Goal: Information Seeking & Learning: Learn about a topic

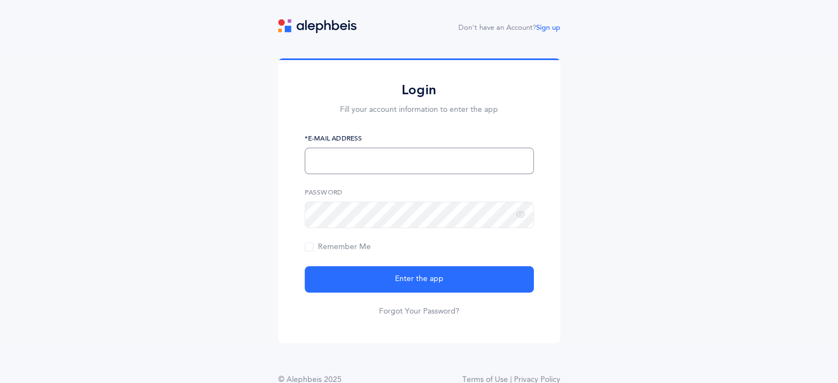
click at [331, 162] on input "text" at bounding box center [419, 161] width 229 height 26
type input "Zahavaisaacs03@gmail.com"
click at [305, 266] on button "Enter the app" at bounding box center [419, 279] width 229 height 26
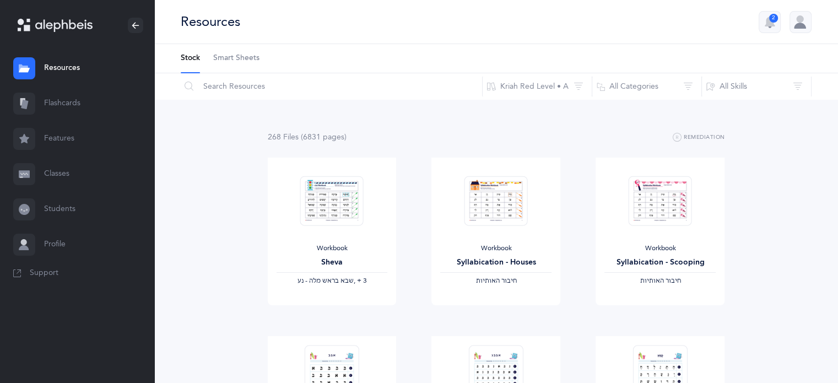
click at [59, 104] on link "Flashcards" at bounding box center [77, 103] width 154 height 35
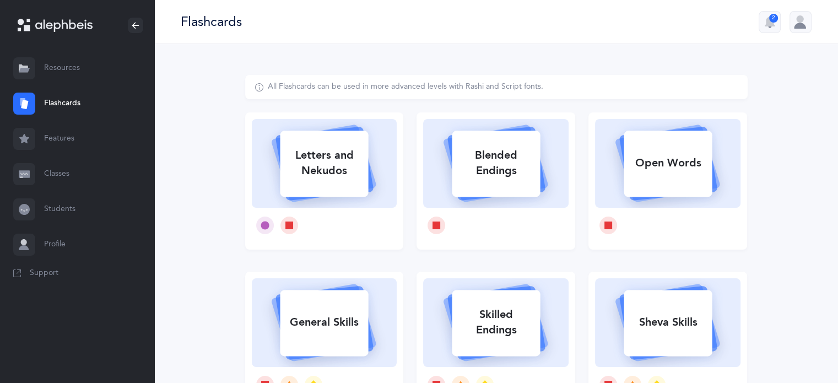
click at [49, 72] on link "Resources" at bounding box center [77, 68] width 154 height 35
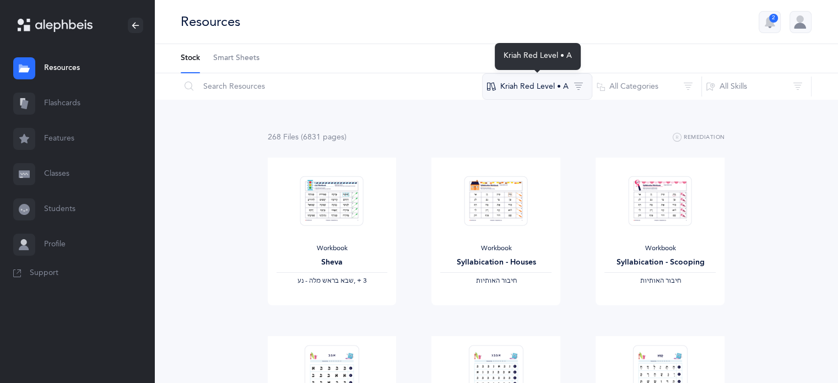
click at [550, 89] on button "Kriah Red Level • A" at bounding box center [537, 86] width 110 height 26
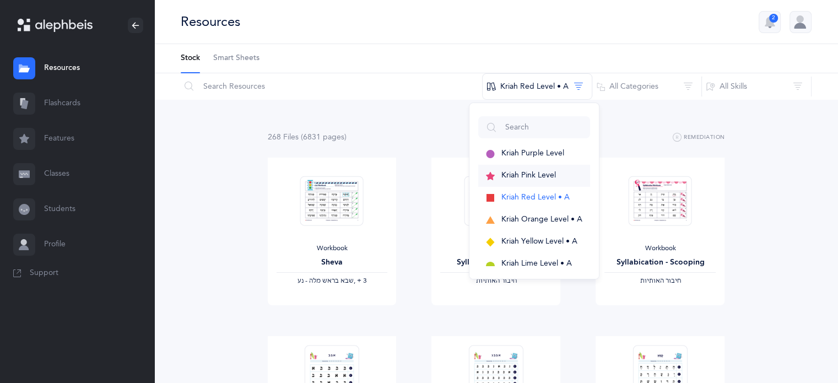
click at [524, 179] on span "Kriah Pink Level" at bounding box center [528, 175] width 55 height 9
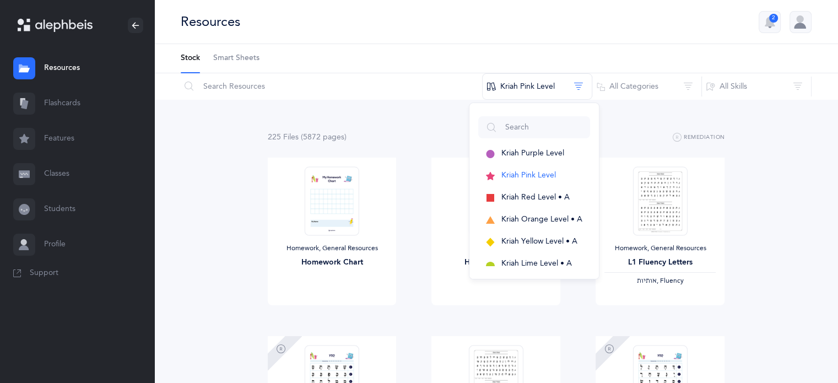
click at [50, 101] on link "Flashcards" at bounding box center [77, 103] width 154 height 35
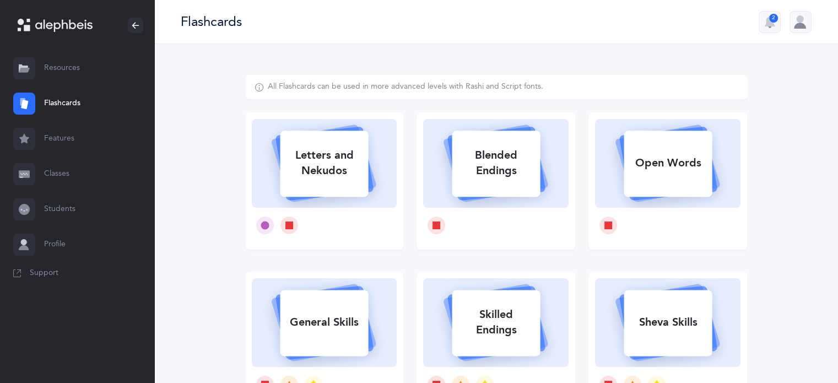
click at [62, 66] on link "Resources" at bounding box center [77, 68] width 154 height 35
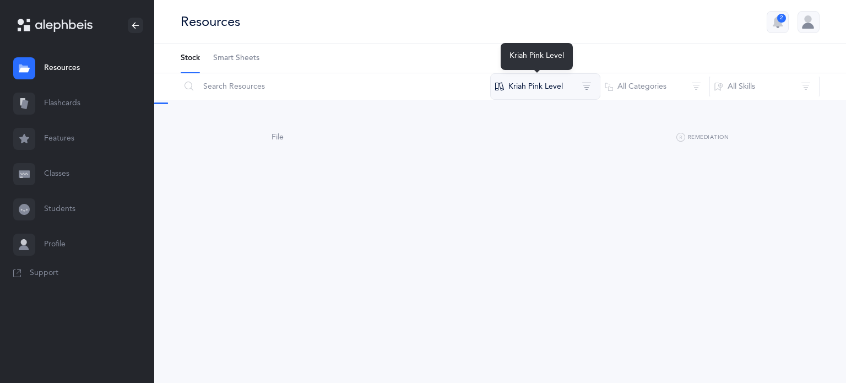
click at [568, 87] on button "Kriah Pink Level" at bounding box center [545, 86] width 110 height 26
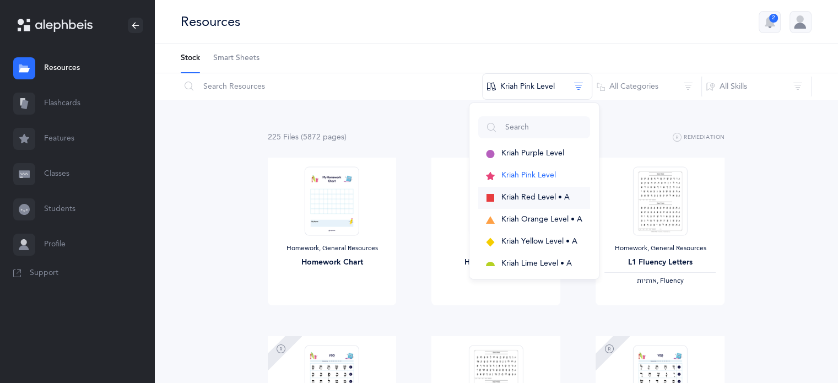
click at [543, 197] on span "Kriah Red Level • A" at bounding box center [535, 197] width 68 height 9
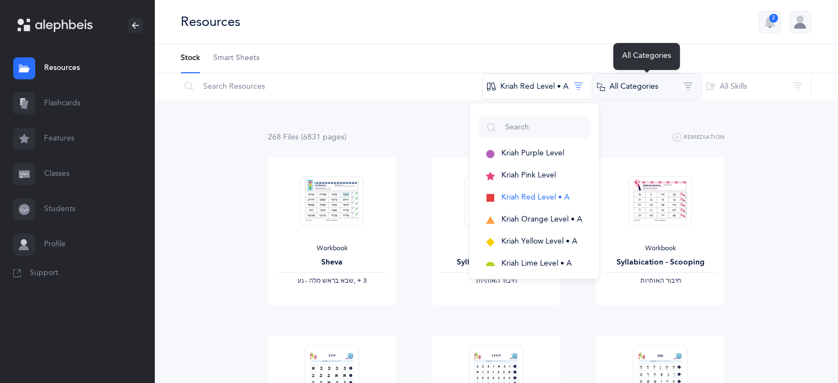
click at [662, 88] on button "All Categories" at bounding box center [646, 86] width 110 height 26
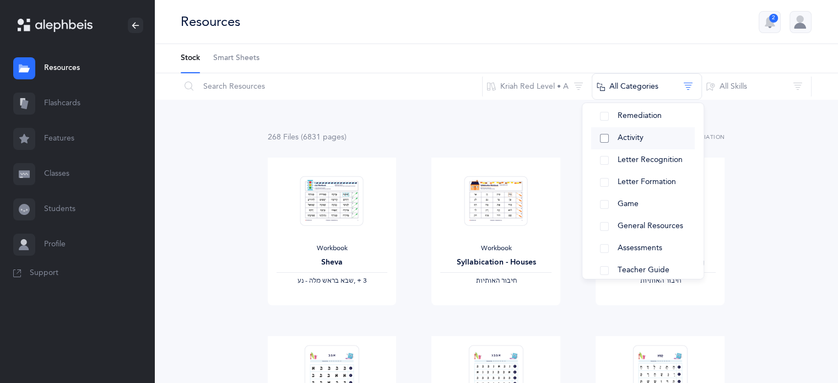
scroll to position [105, 0]
click at [637, 248] on span "Assessments" at bounding box center [639, 246] width 45 height 9
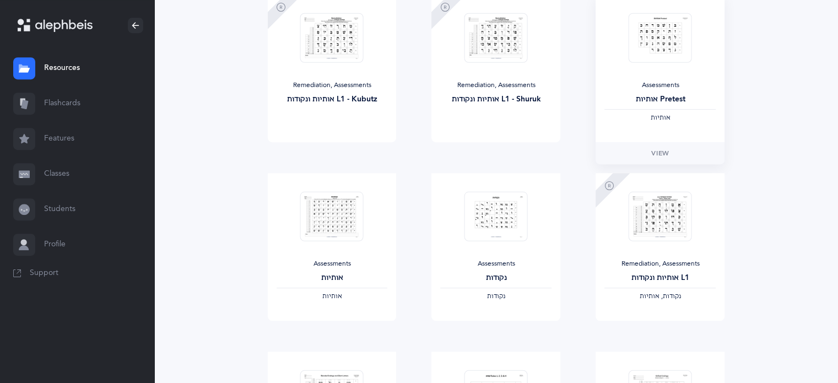
scroll to position [520, 0]
click at [335, 333] on span "View" at bounding box center [332, 332] width 18 height 10
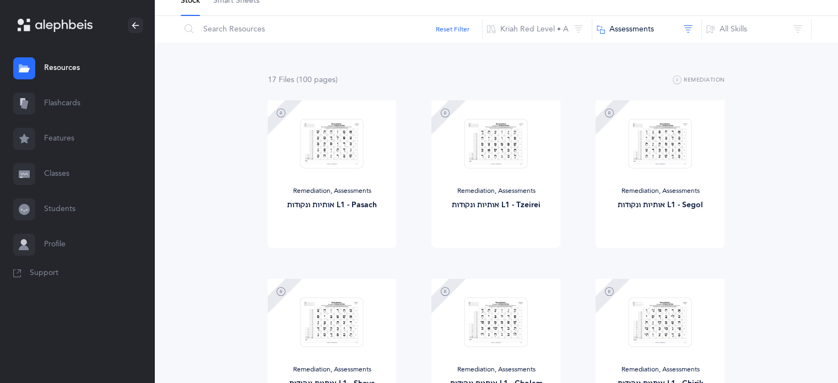
scroll to position [0, 0]
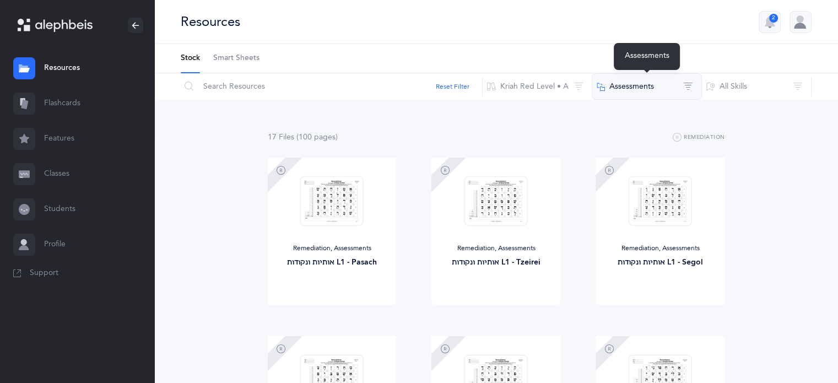
click at [687, 90] on button "Assessments" at bounding box center [646, 86] width 110 height 26
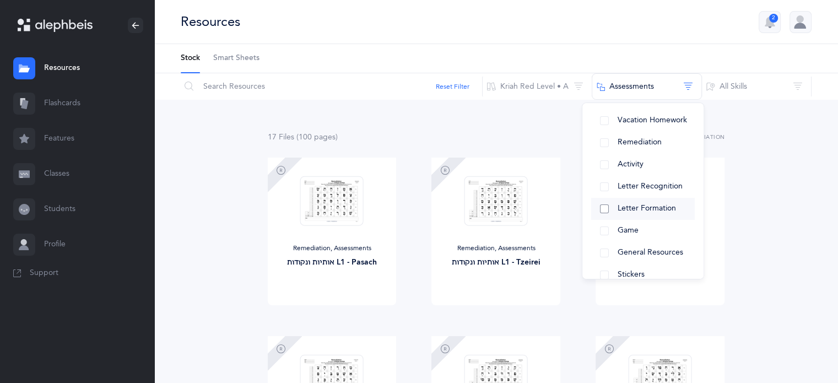
scroll to position [121, 0]
click at [51, 172] on link "Classes" at bounding box center [77, 173] width 154 height 35
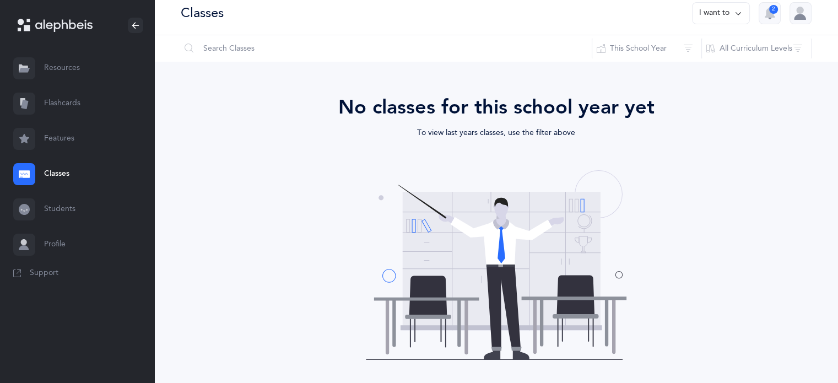
scroll to position [6, 0]
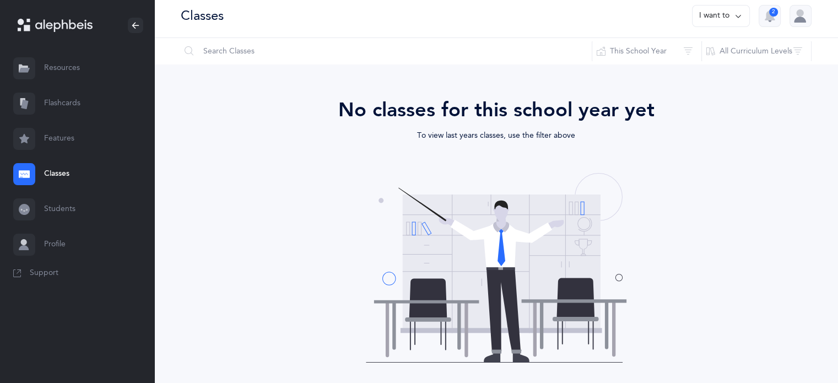
click at [57, 80] on link "Resources" at bounding box center [77, 68] width 154 height 35
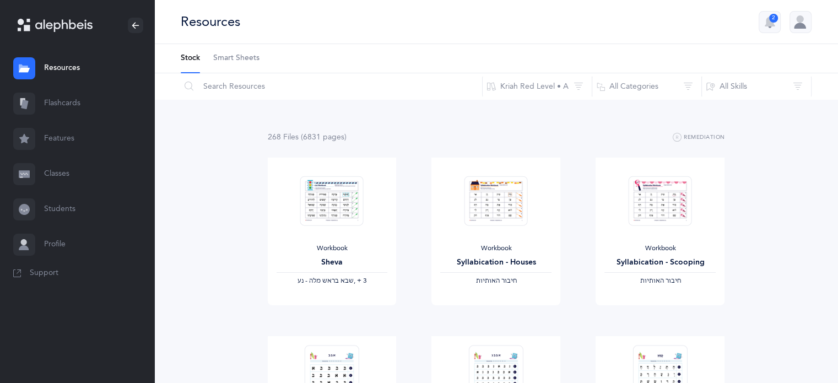
click at [49, 145] on link "Features" at bounding box center [77, 138] width 154 height 35
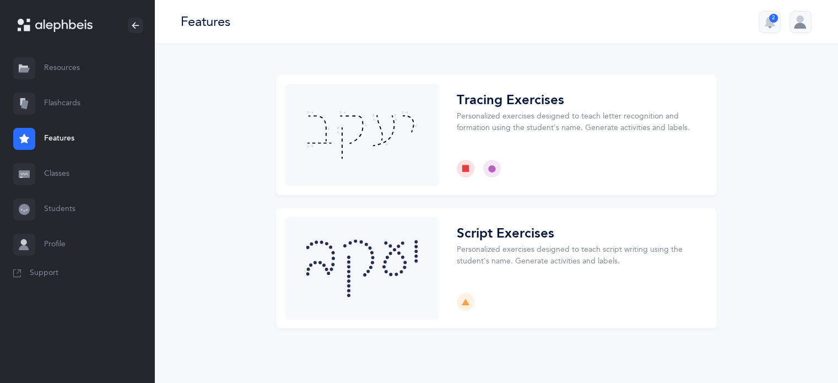
click at [64, 108] on link "Flashcards" at bounding box center [77, 103] width 154 height 35
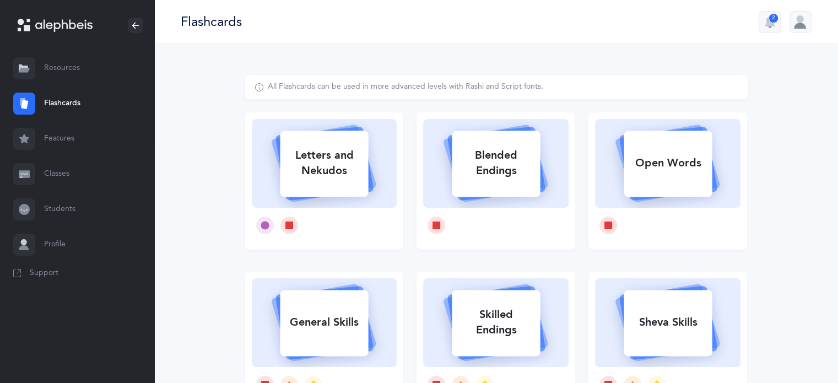
click at [54, 66] on link "Resources" at bounding box center [77, 68] width 154 height 35
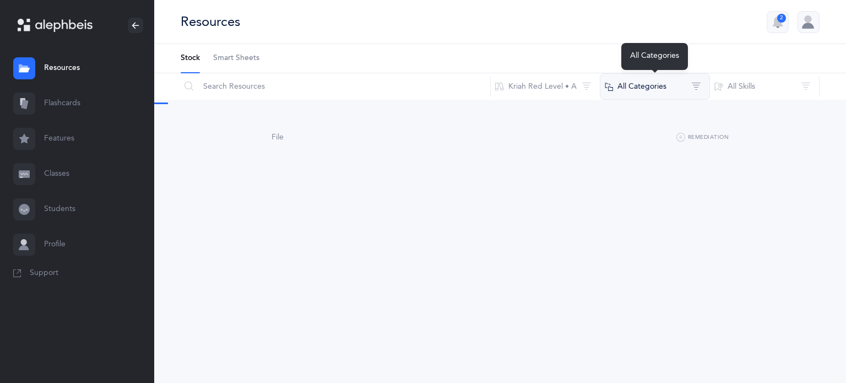
click at [623, 91] on button "All Categories" at bounding box center [655, 86] width 110 height 26
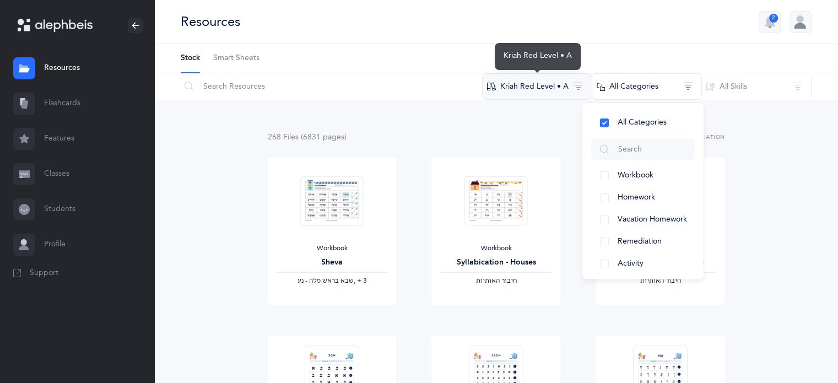
click at [546, 85] on button "Kriah Red Level • A" at bounding box center [537, 86] width 110 height 26
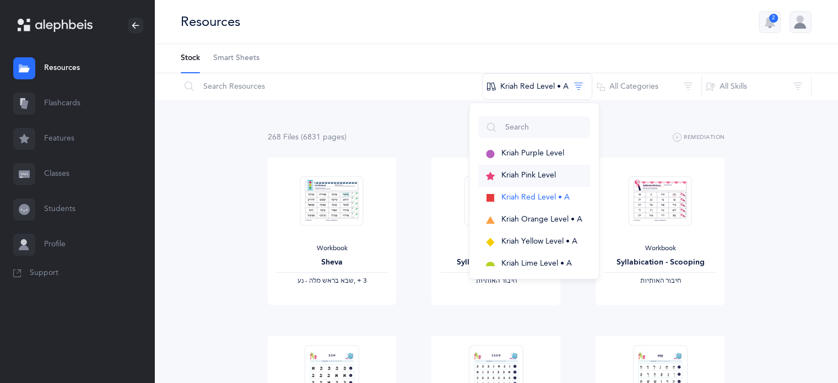
click at [525, 169] on button "Kriah Pink Level" at bounding box center [534, 176] width 112 height 22
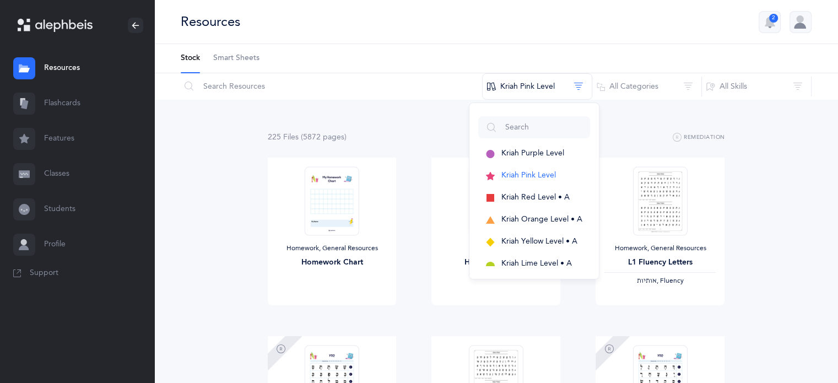
click at [64, 136] on link "Features" at bounding box center [77, 138] width 154 height 35
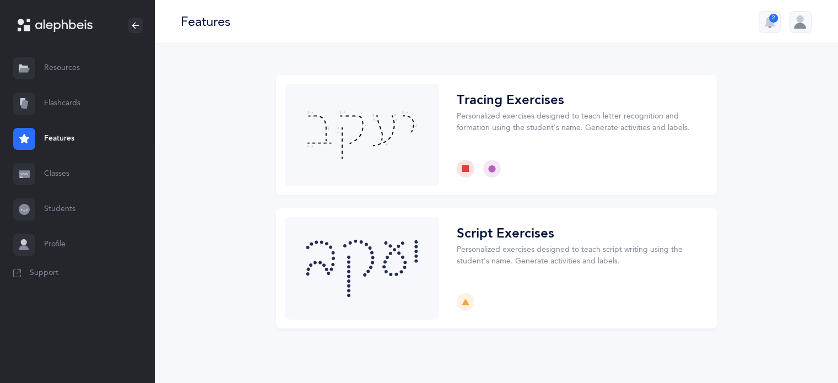
click at [59, 99] on link "Flashcards" at bounding box center [77, 103] width 154 height 35
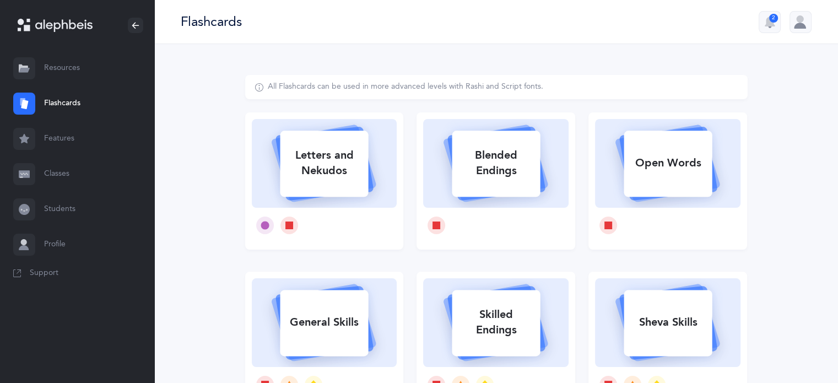
click at [52, 61] on link "Resources" at bounding box center [77, 68] width 154 height 35
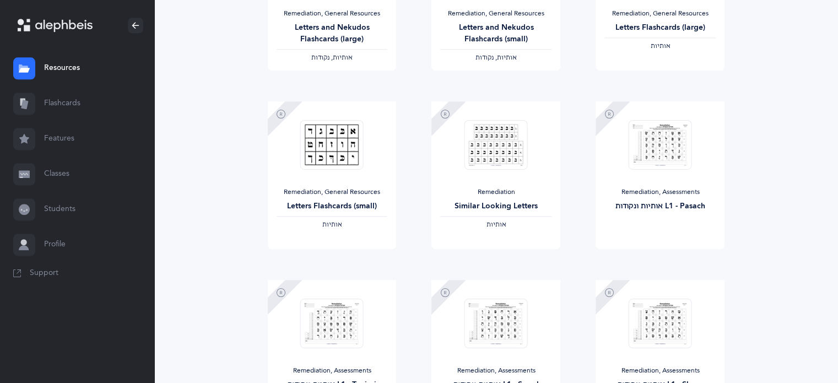
scroll to position [1285, 0]
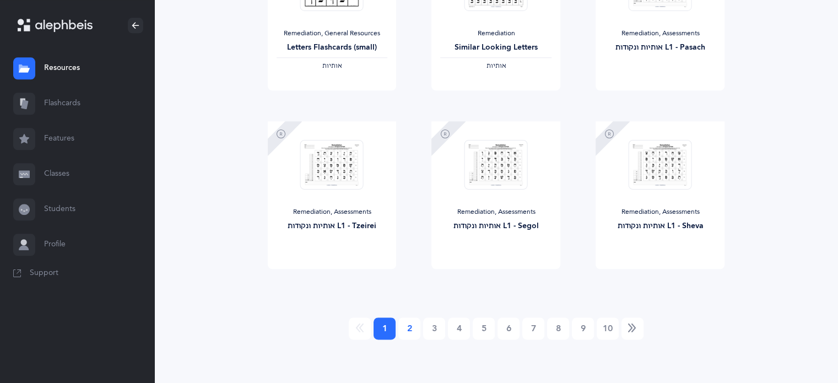
click at [406, 332] on link "2" at bounding box center [409, 328] width 22 height 22
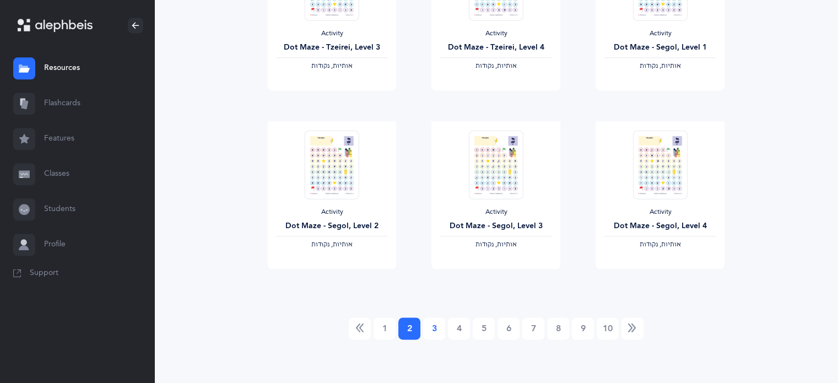
click at [427, 330] on link "3" at bounding box center [434, 328] width 22 height 22
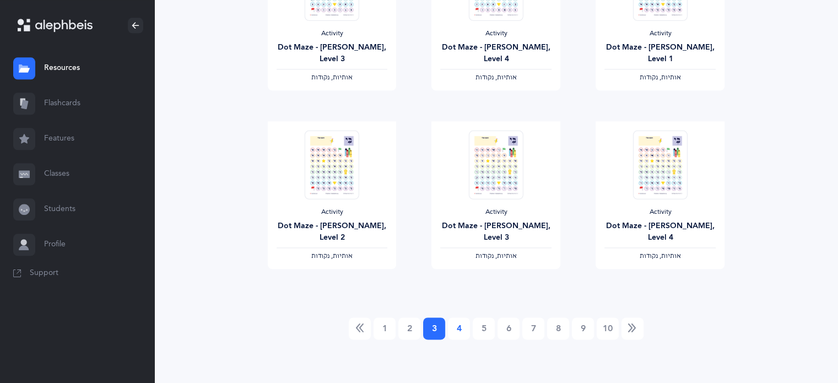
click at [452, 332] on link "4" at bounding box center [459, 328] width 22 height 22
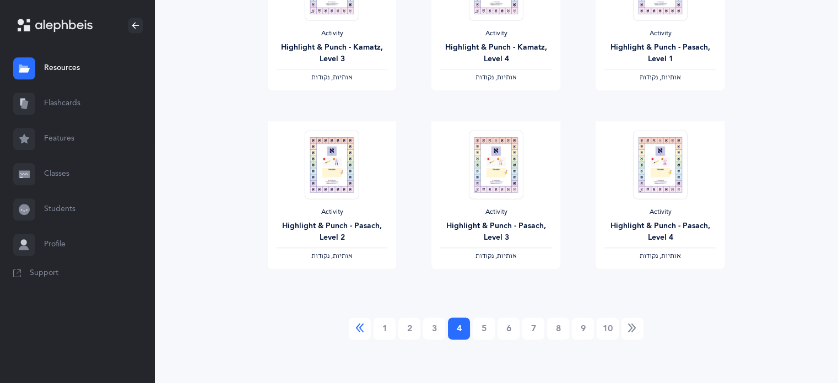
click at [363, 330] on icon "Previous" at bounding box center [359, 328] width 9 height 11
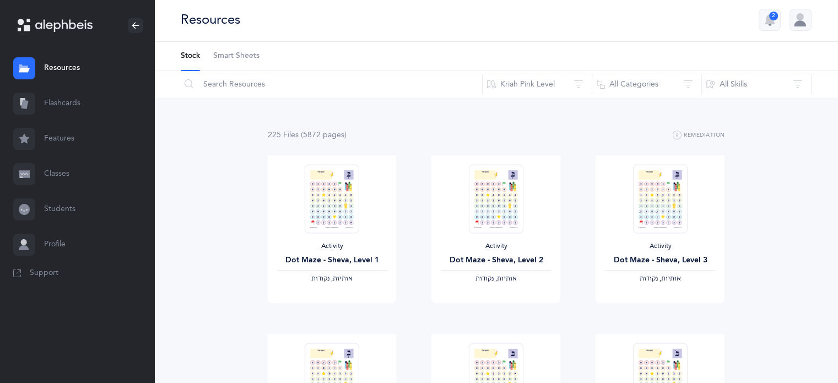
scroll to position [0, 0]
